Goal: Entertainment & Leisure: Consume media (video, audio)

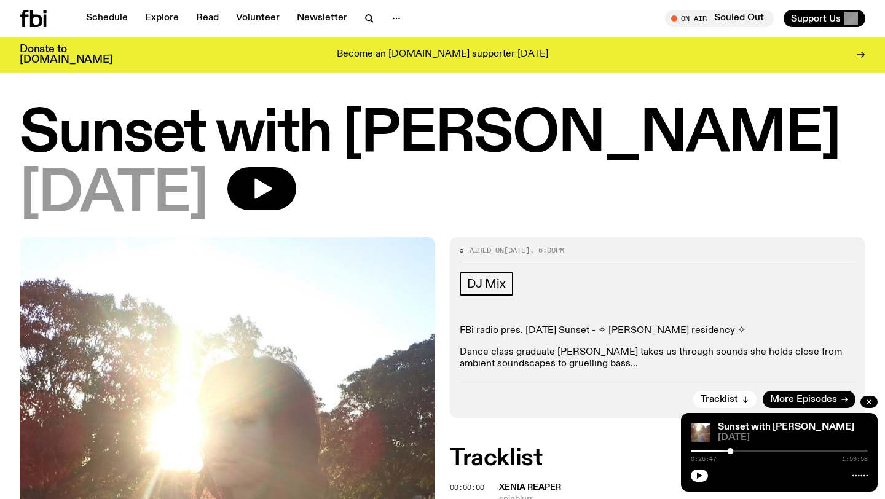
scroll to position [354, 0]
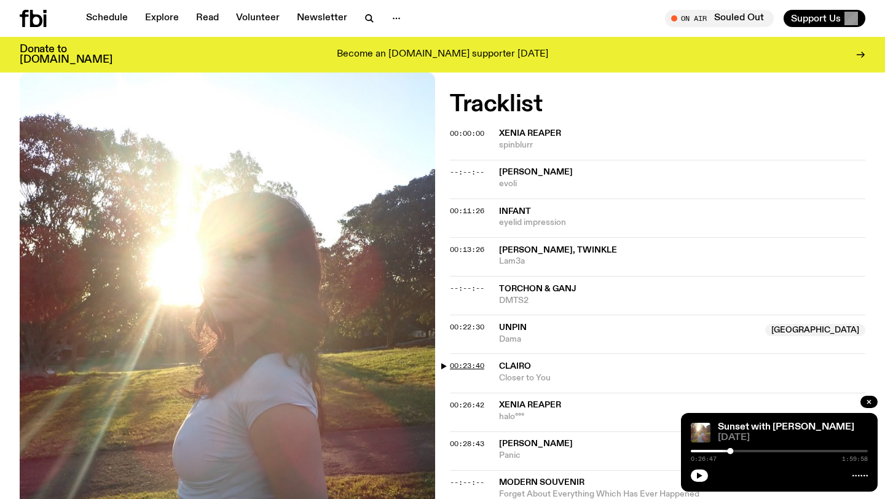
click at [464, 363] on span "00:23:40" at bounding box center [467, 366] width 34 height 10
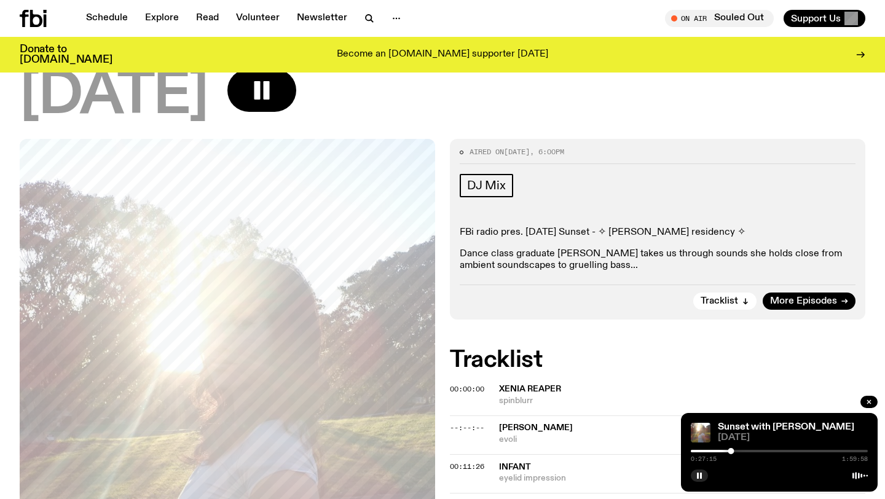
scroll to position [0, 0]
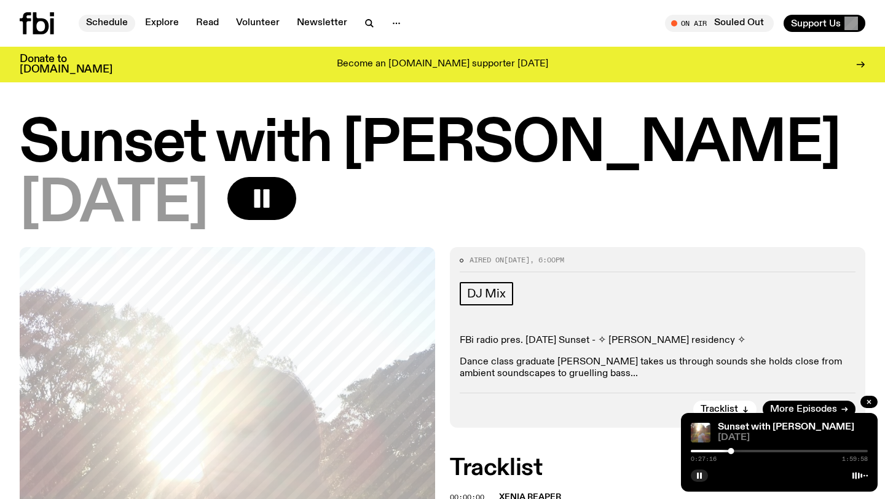
click at [119, 21] on link "Schedule" at bounding box center [107, 23] width 57 height 17
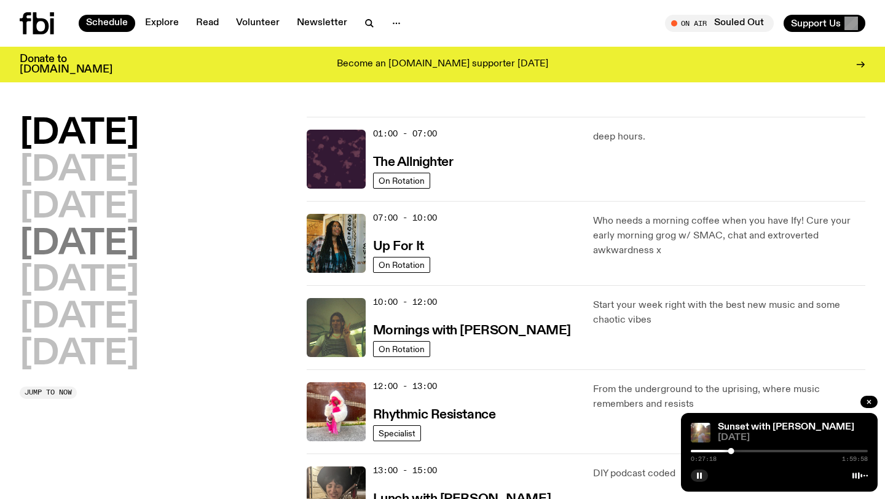
click at [109, 235] on h2 "Thursday" at bounding box center [79, 244] width 119 height 34
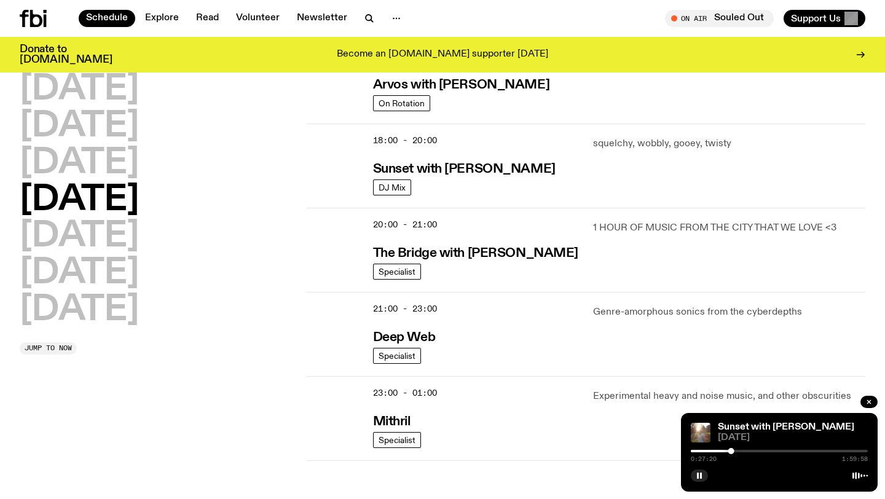
scroll to position [360, 0]
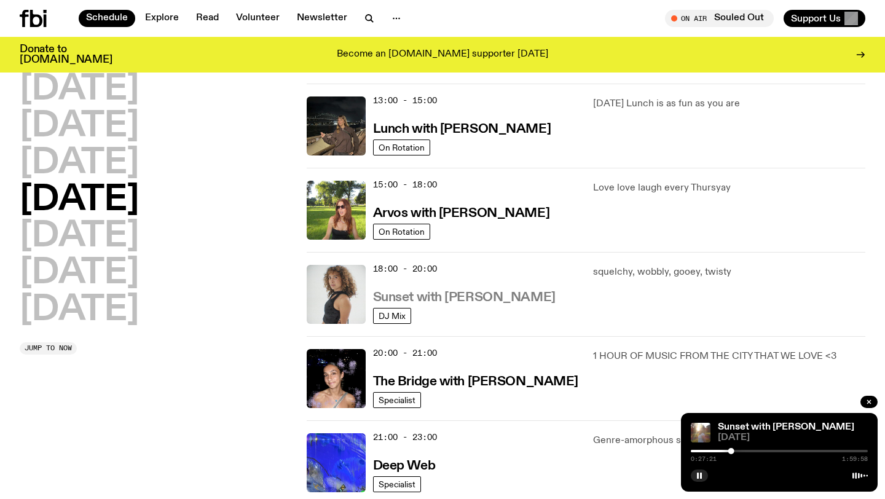
click at [441, 292] on h3 "Sunset with [PERSON_NAME]" at bounding box center [464, 297] width 183 height 13
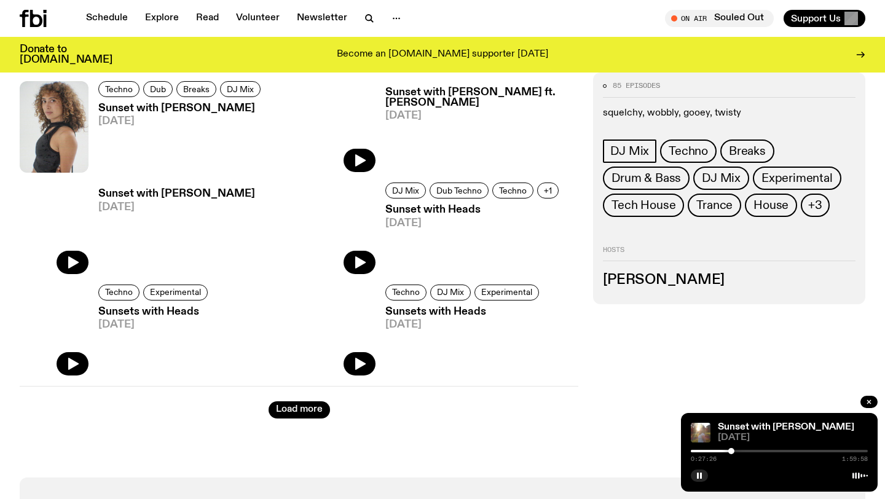
scroll to position [2844, 0]
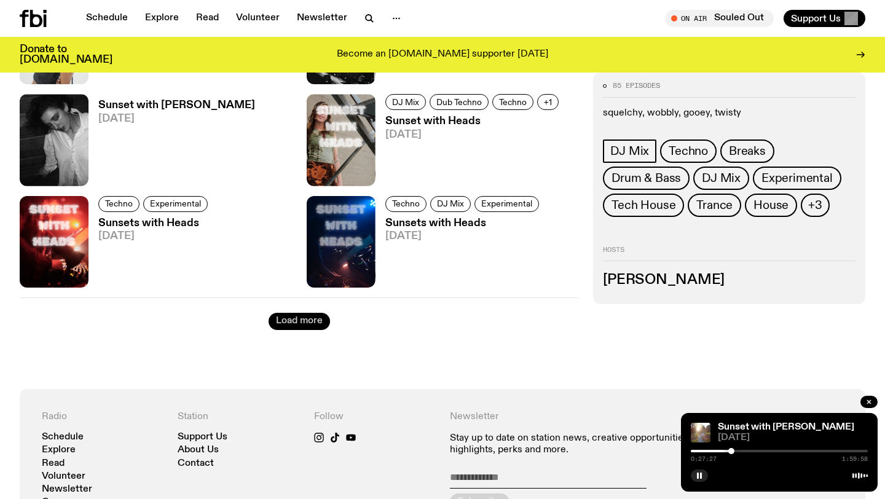
click at [317, 324] on button "Load more" at bounding box center [299, 321] width 61 height 17
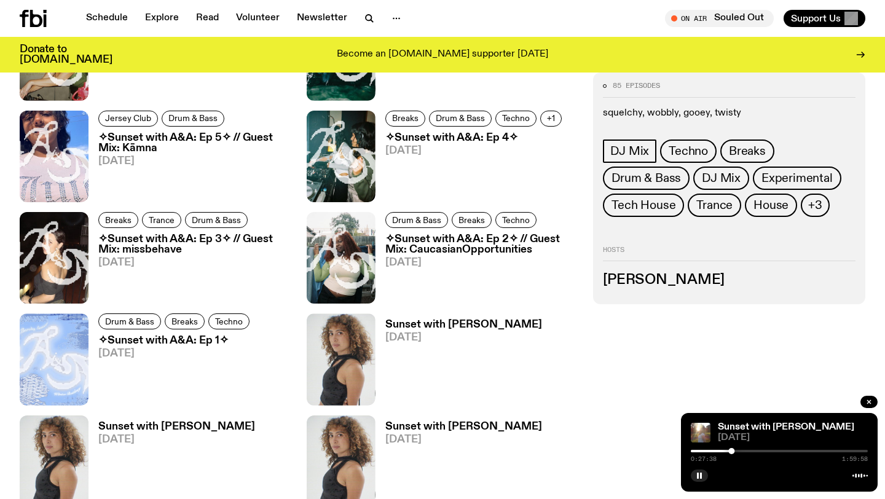
scroll to position [3235, 0]
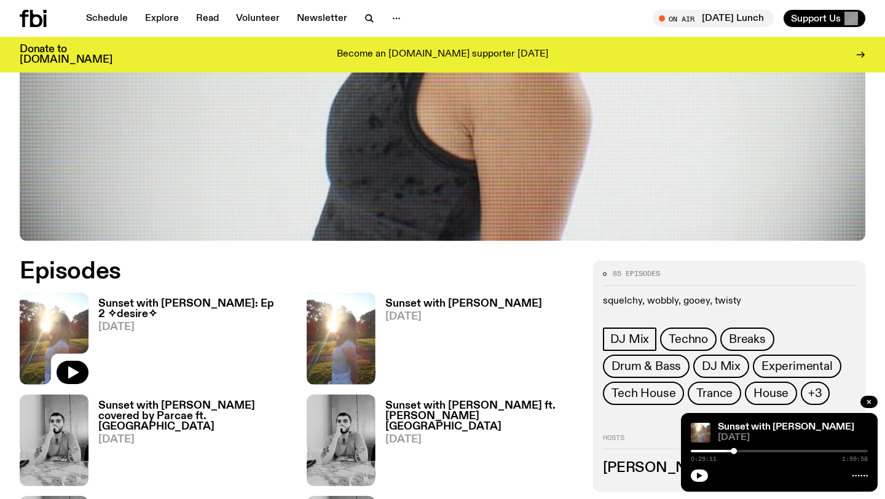
scroll to position [398, 0]
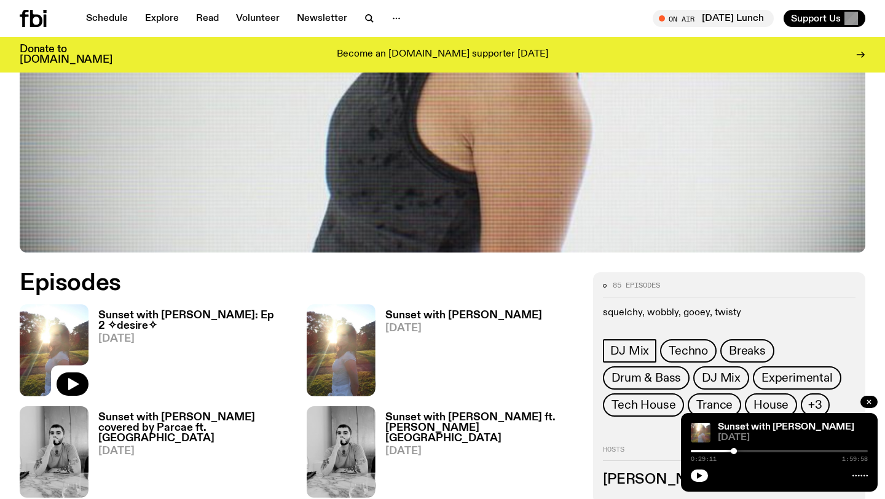
click at [435, 318] on h3 "Sunset with [PERSON_NAME]" at bounding box center [463, 315] width 157 height 10
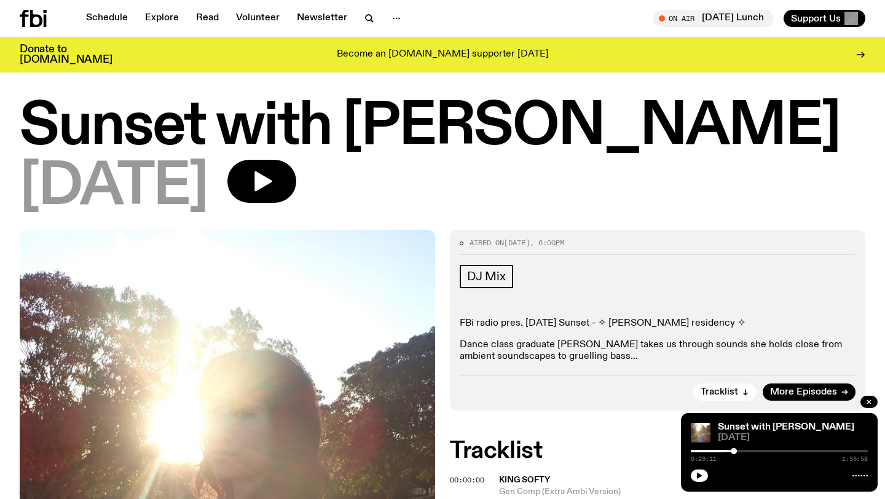
scroll to position [7, 0]
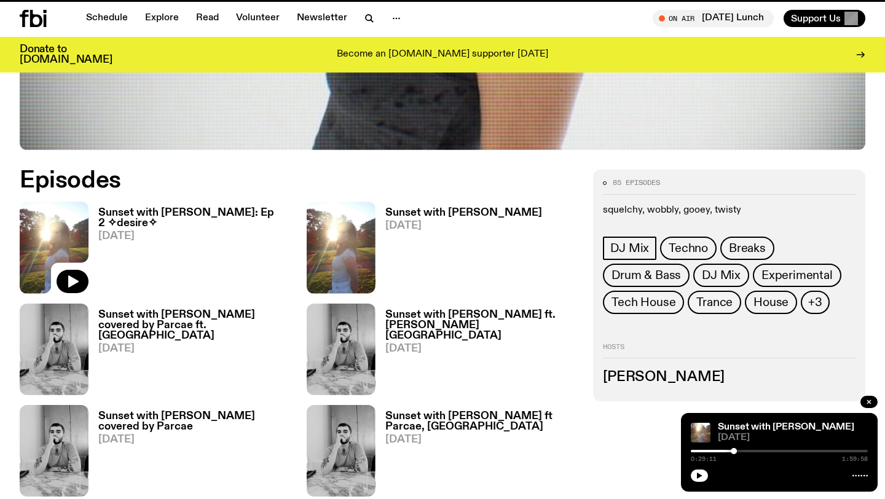
scroll to position [398, 0]
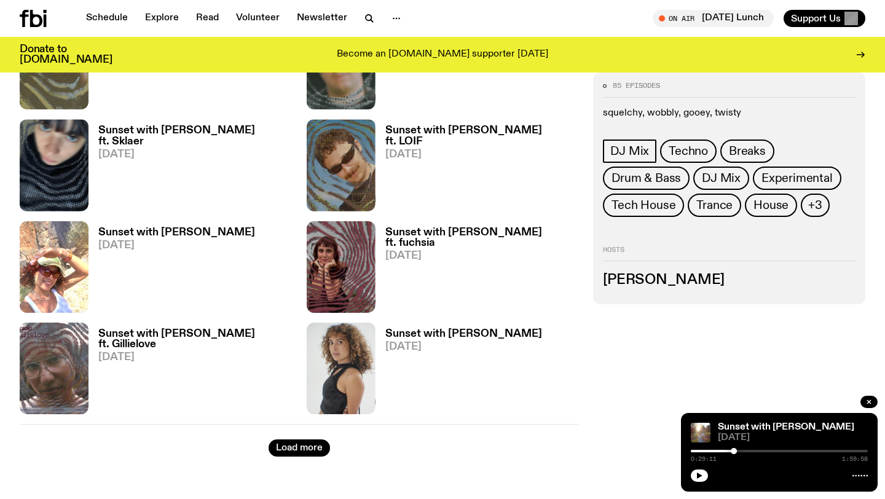
scroll to position [2095, 0]
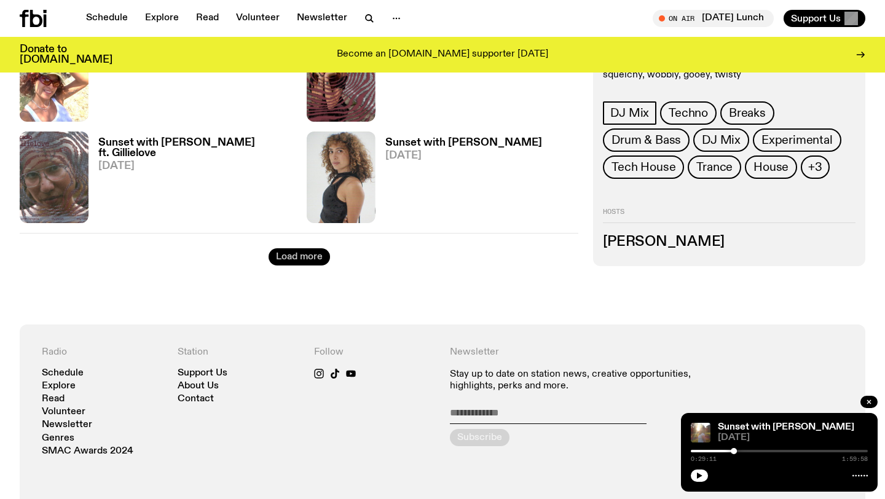
click at [319, 263] on button "Load more" at bounding box center [299, 256] width 61 height 17
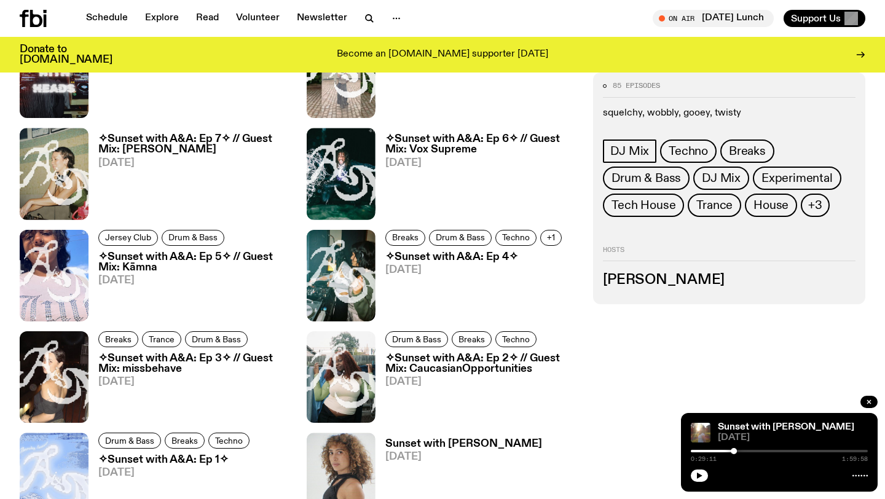
scroll to position [3160, 0]
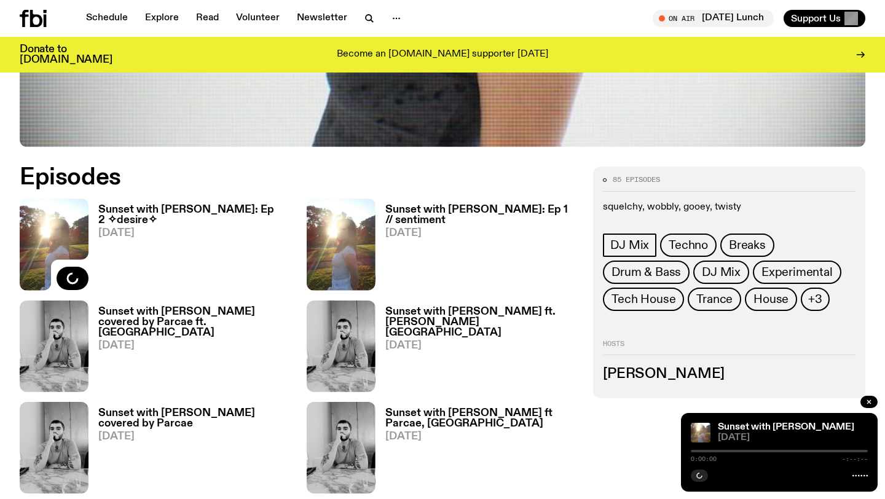
scroll to position [505, 0]
